Goal: Transaction & Acquisition: Subscribe to service/newsletter

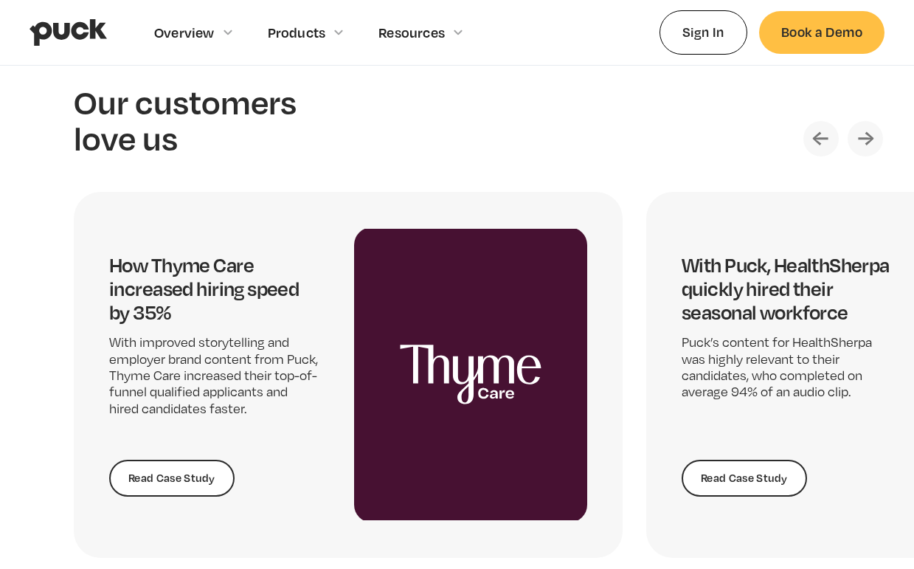
scroll to position [3737, 0]
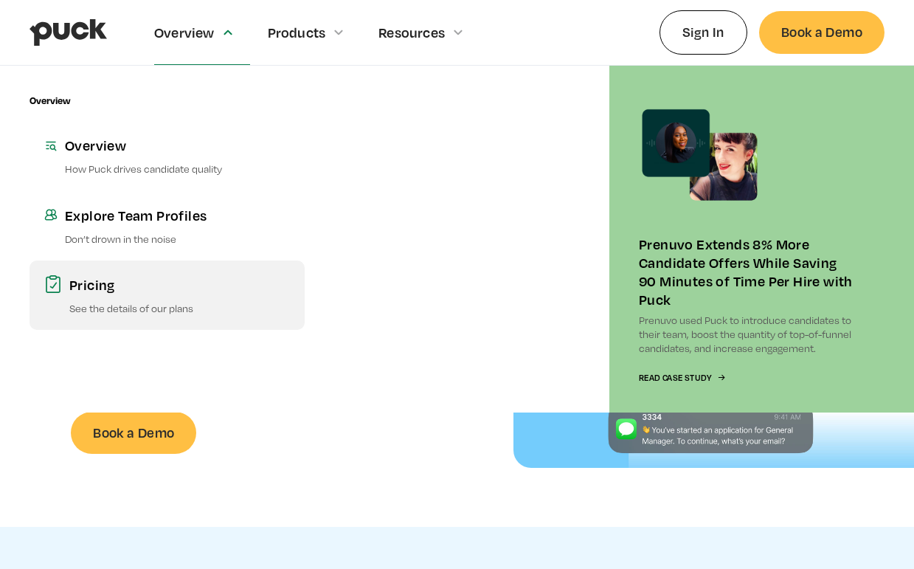
click at [98, 282] on div "Pricing" at bounding box center [179, 284] width 221 height 18
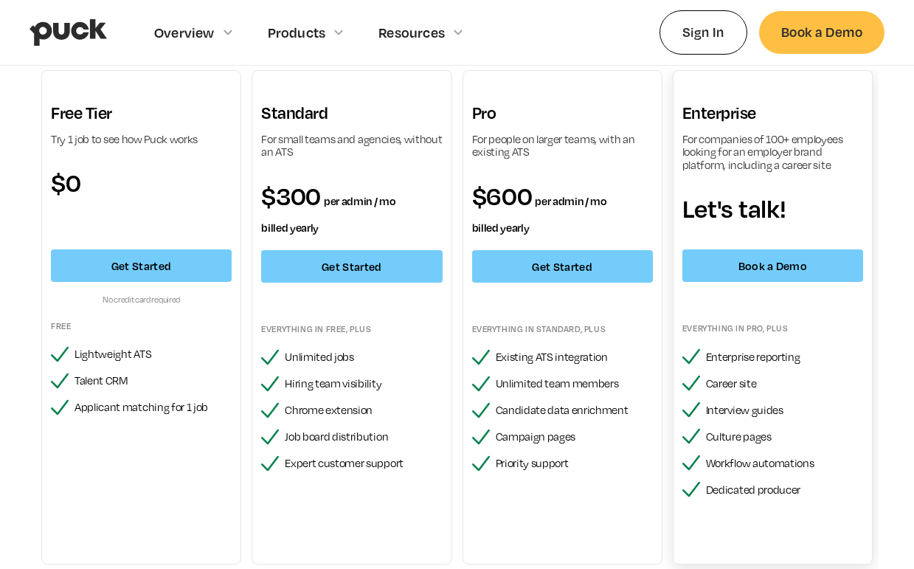
scroll to position [141, 0]
